Goal: Check status: Check status

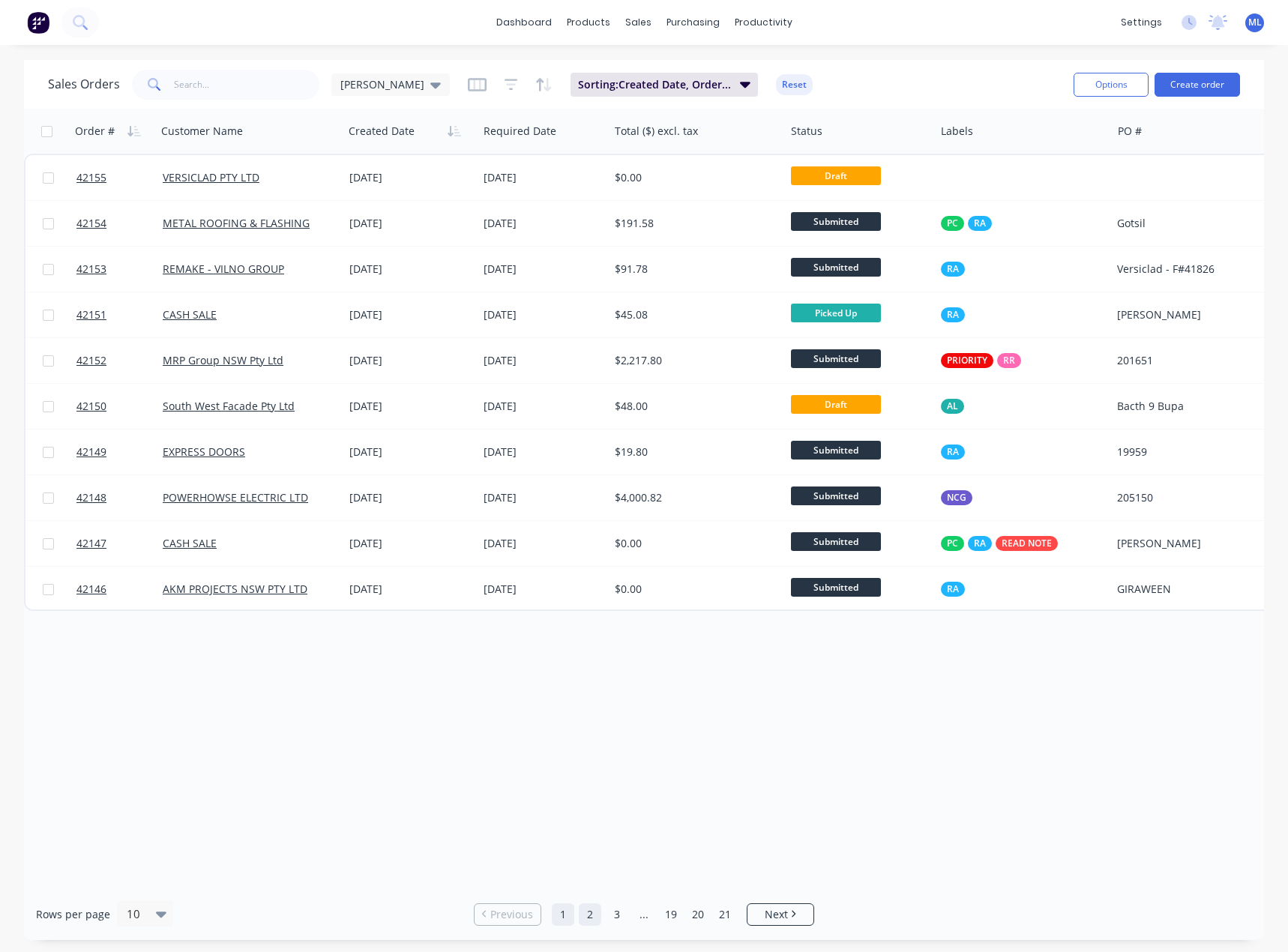
click at [588, 905] on link "2" at bounding box center [590, 914] width 23 height 23
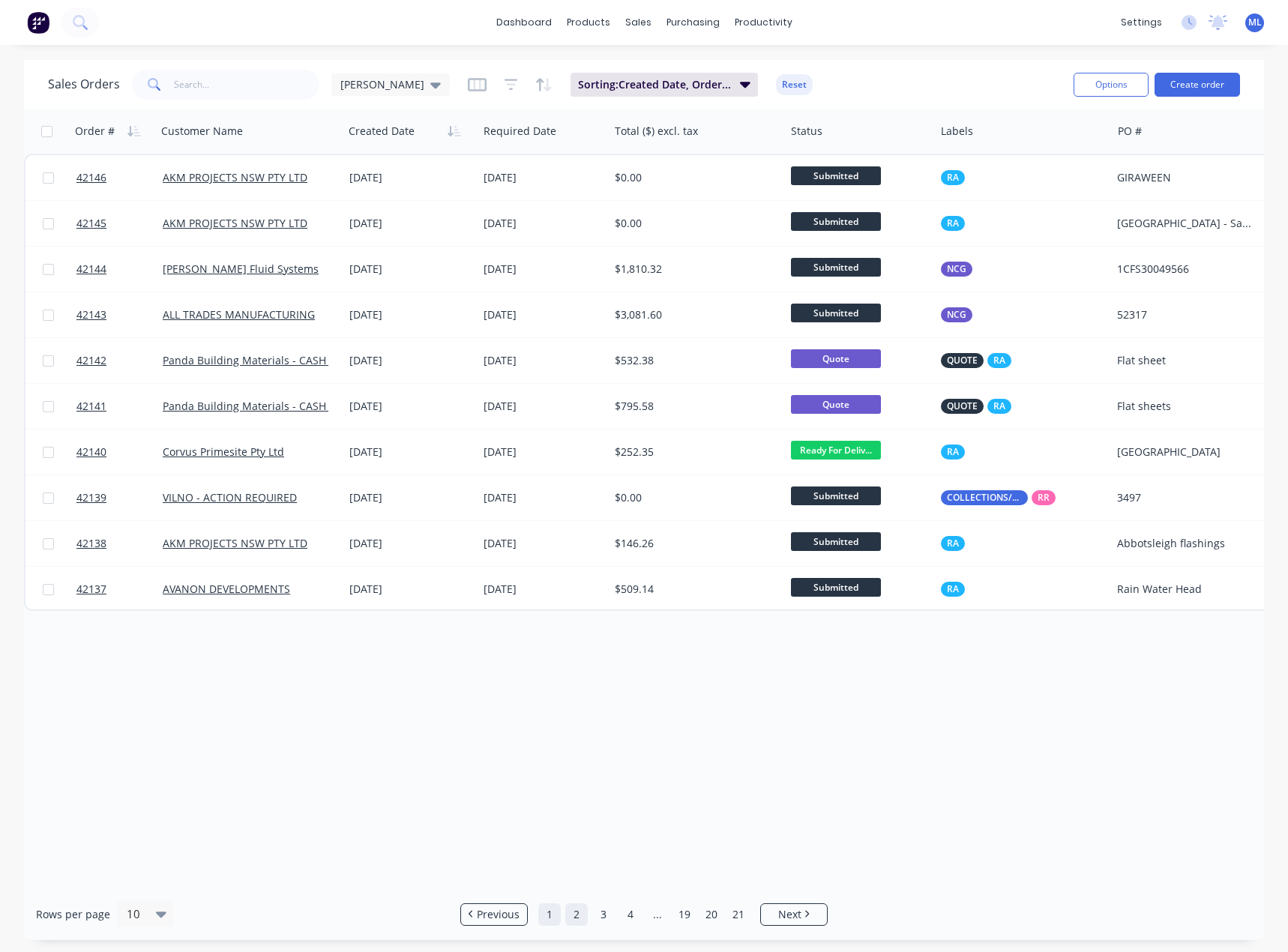
click at [553, 918] on link "1" at bounding box center [549, 914] width 23 height 23
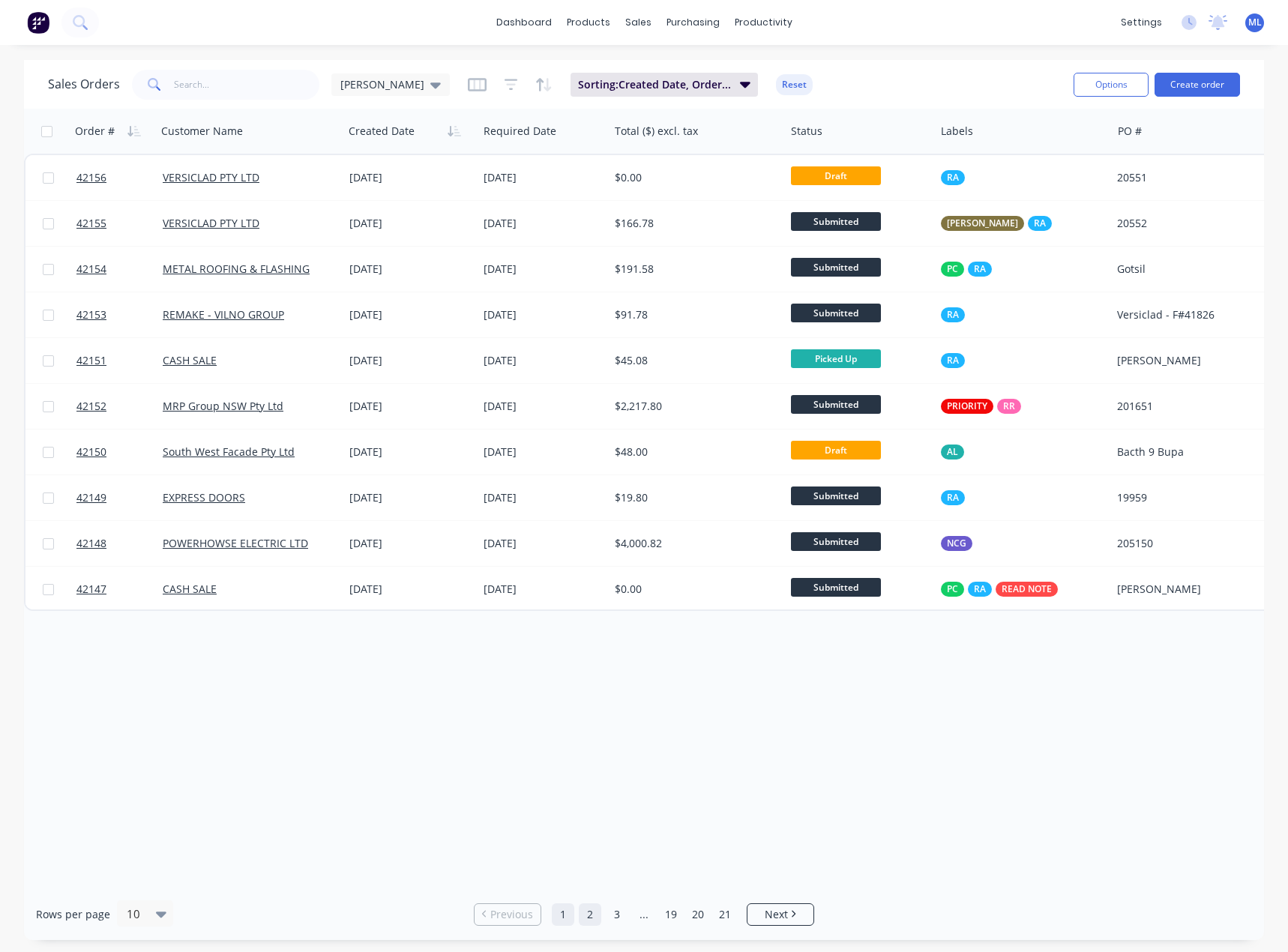
click at [584, 915] on link "2" at bounding box center [590, 914] width 23 height 23
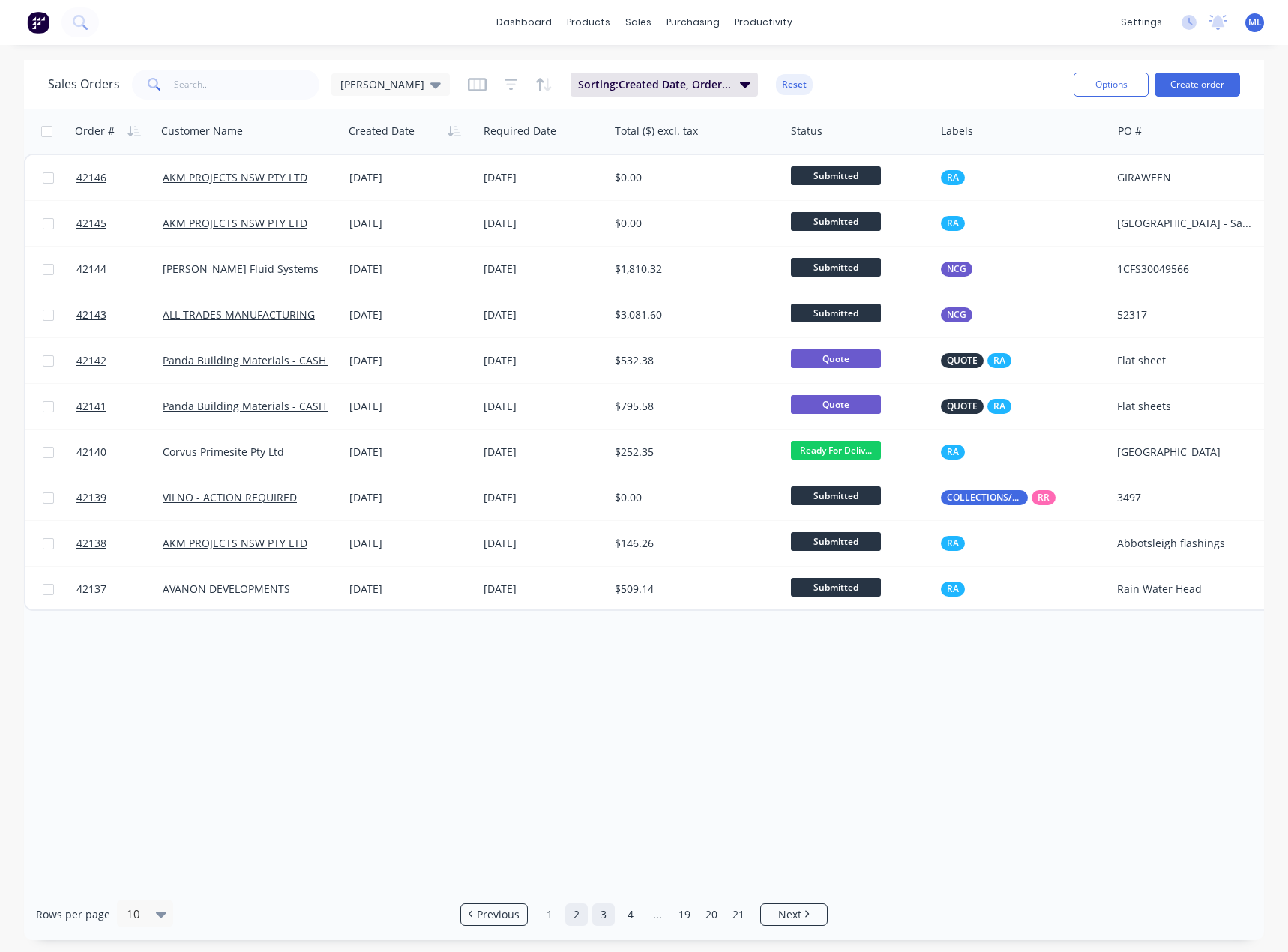
click at [602, 914] on link "3" at bounding box center [603, 914] width 23 height 23
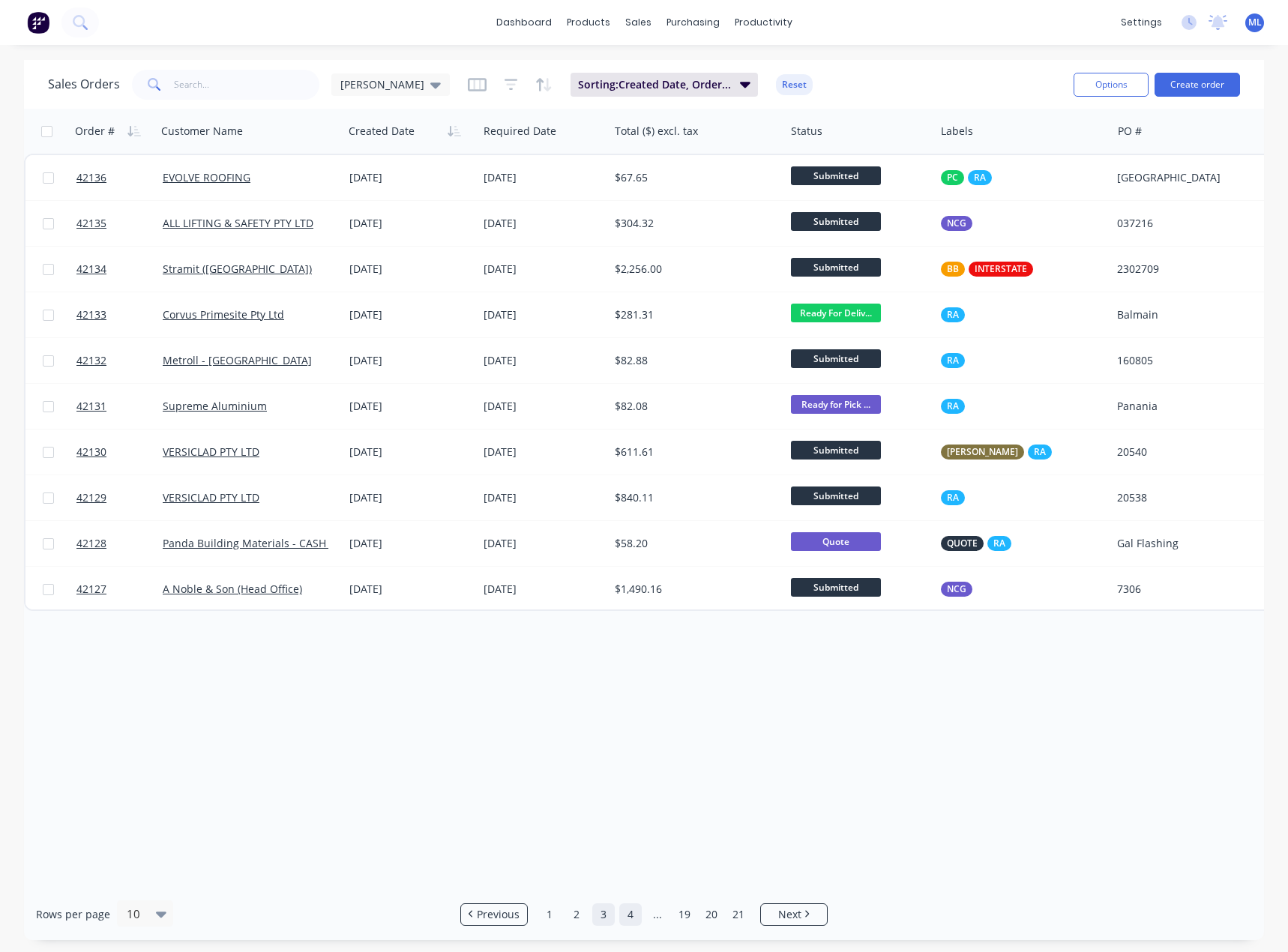
click at [631, 914] on link "4" at bounding box center [630, 914] width 23 height 23
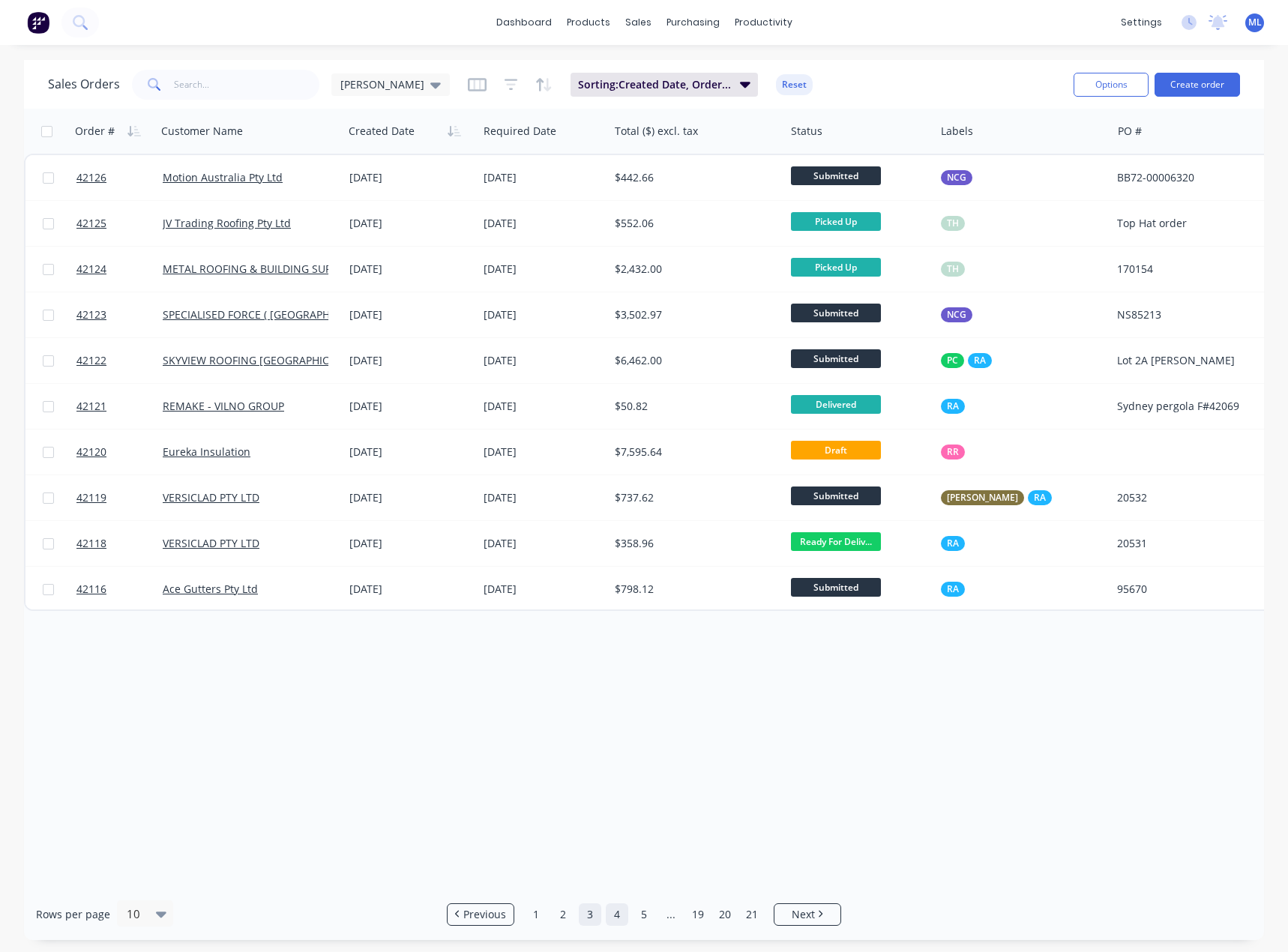
click at [597, 913] on link "3" at bounding box center [590, 914] width 23 height 23
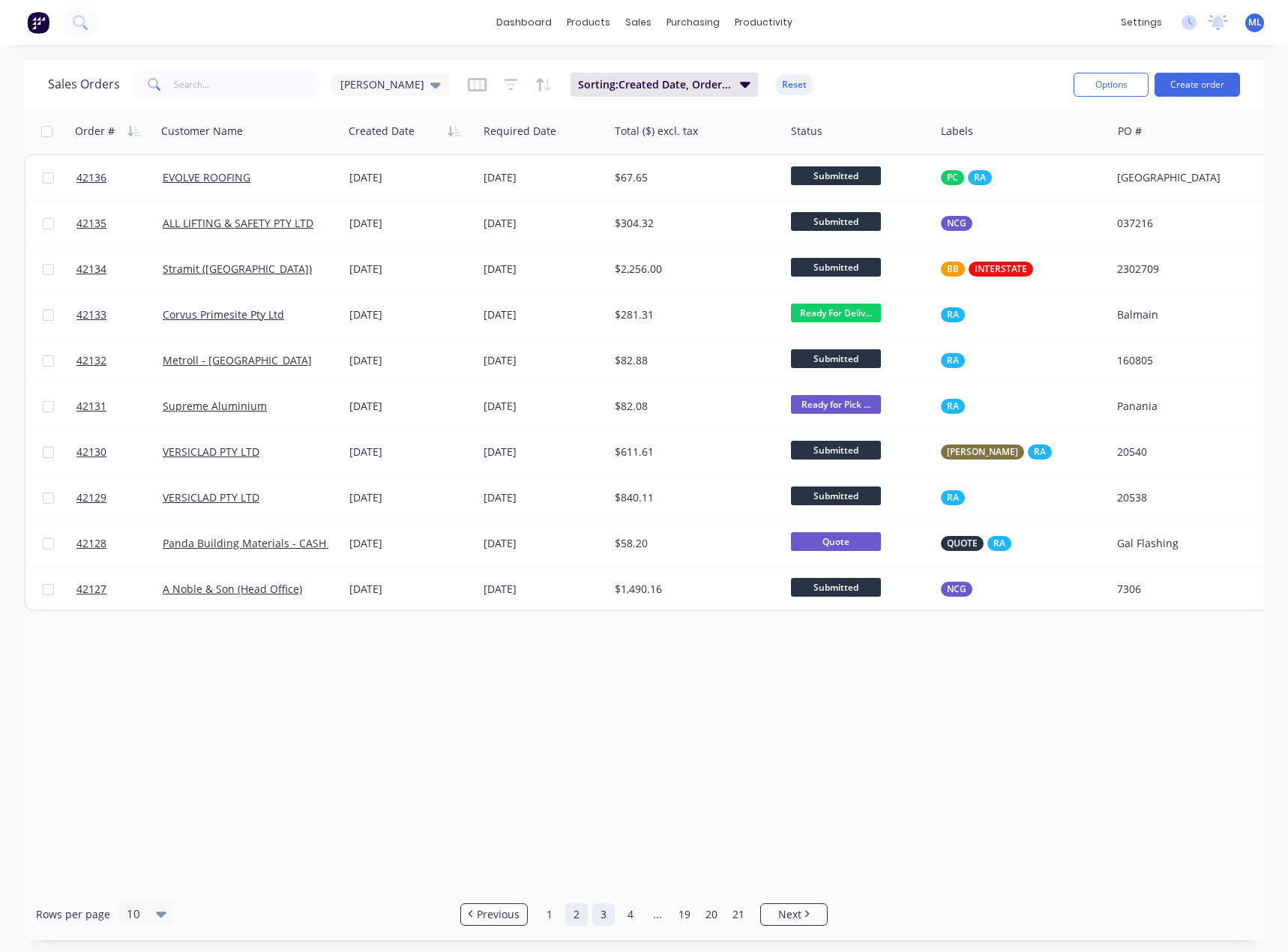
click at [587, 918] on link "2" at bounding box center [576, 914] width 23 height 23
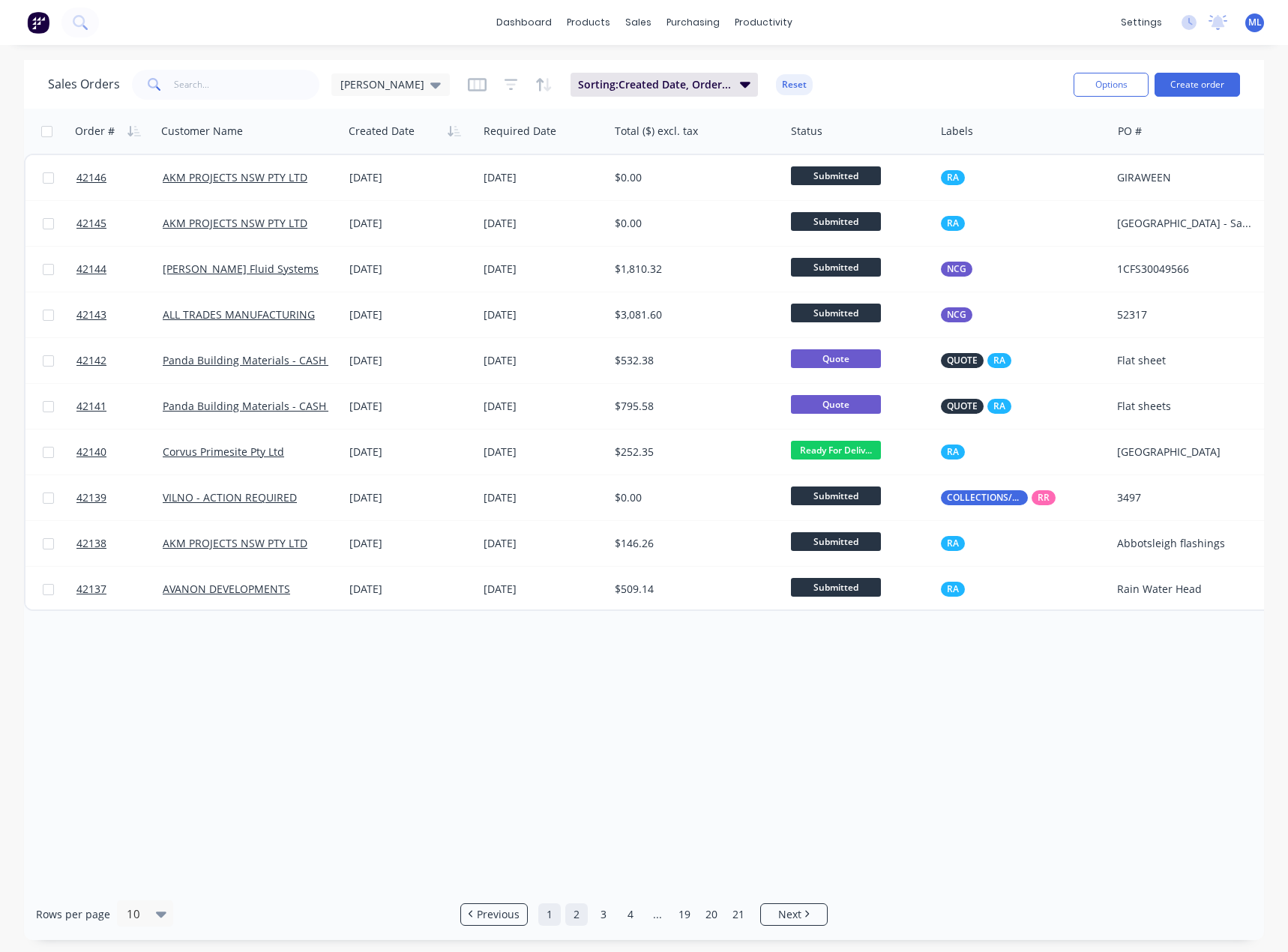
click at [545, 912] on link "1" at bounding box center [549, 914] width 23 height 23
